Goal: Navigation & Orientation: Go to known website

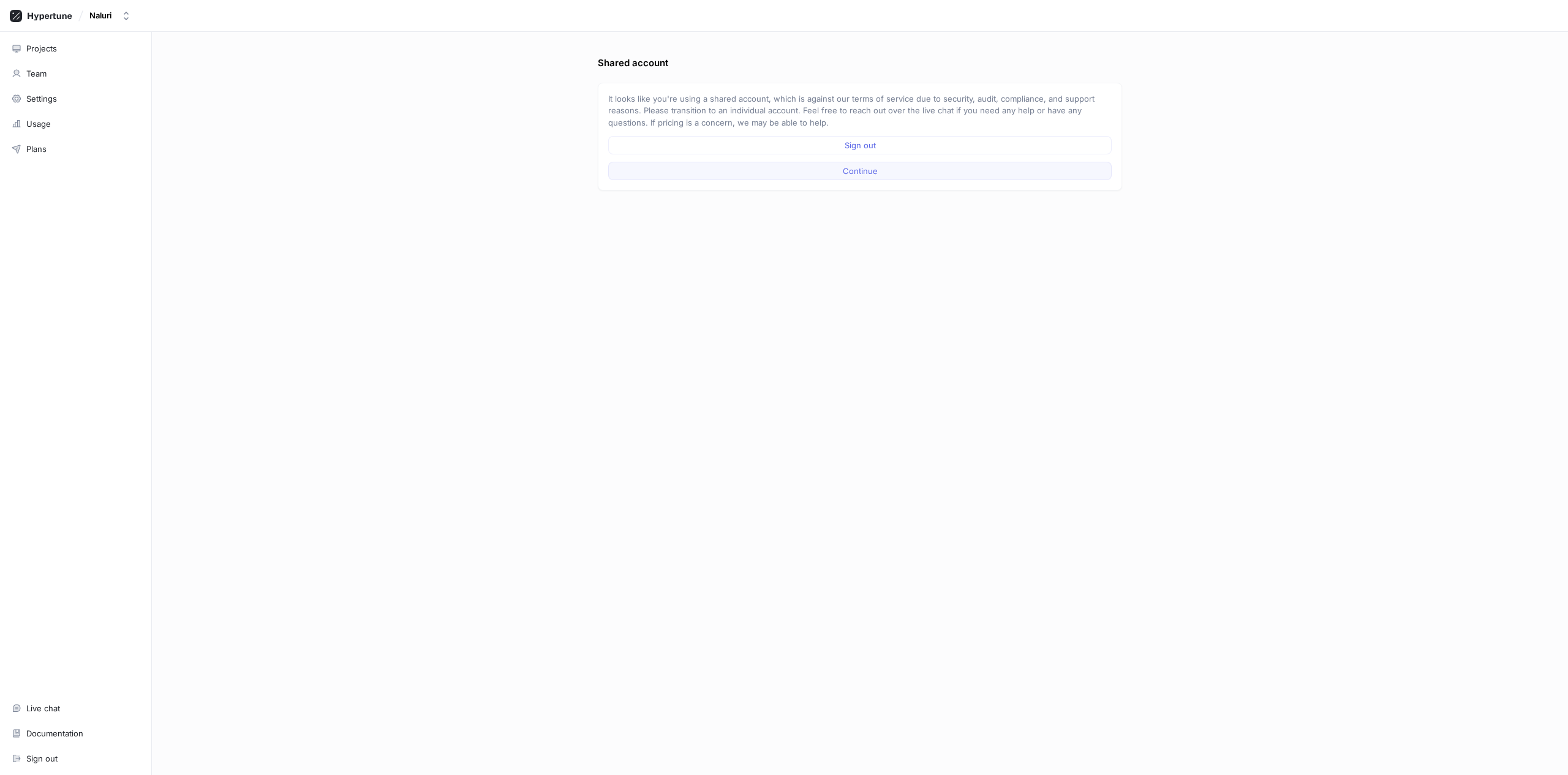
click at [824, 168] on button "Continue" at bounding box center [860, 171] width 504 height 18
